Goal: Navigation & Orientation: Find specific page/section

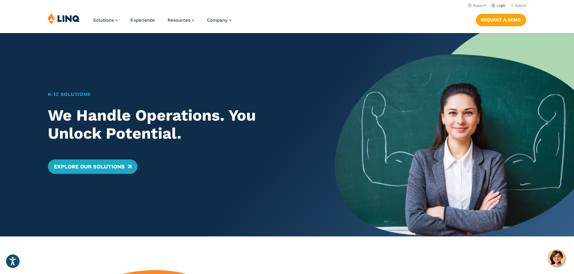
click at [495, 6] on link "Login" at bounding box center [498, 6] width 14 height 4
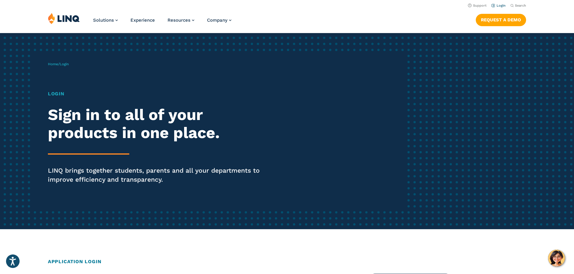
click at [499, 7] on link "Login" at bounding box center [498, 6] width 14 height 4
click at [56, 94] on h1 "Login" at bounding box center [158, 93] width 221 height 7
click at [82, 65] on div "Home / Login Login Sign in to all of your products in one place. LINQ brings to…" at bounding box center [227, 131] width 358 height 154
click at [65, 63] on span "Login" at bounding box center [64, 64] width 9 height 4
click at [475, 5] on link "Support" at bounding box center [477, 6] width 19 height 4
